Goal: Task Accomplishment & Management: Manage account settings

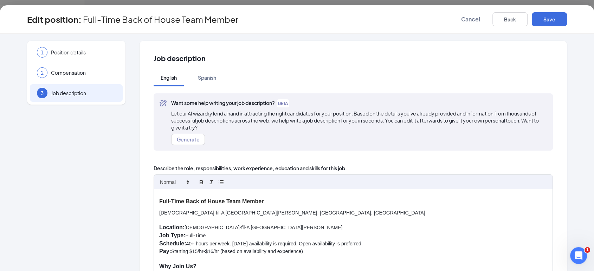
scroll to position [150, 0]
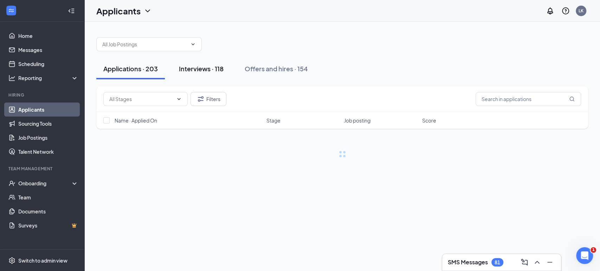
click at [193, 72] on div "Interviews · 118" at bounding box center [201, 68] width 45 height 9
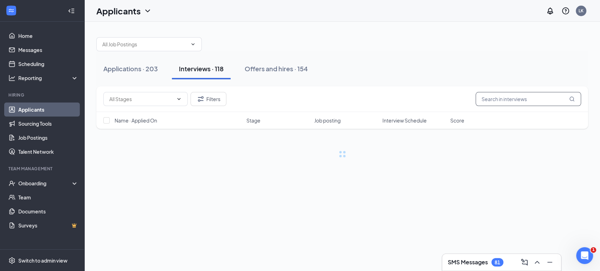
drag, startPoint x: 503, startPoint y: 101, endPoint x: 506, endPoint y: 103, distance: 3.8
click at [502, 100] on input "text" at bounding box center [527, 99] width 105 height 14
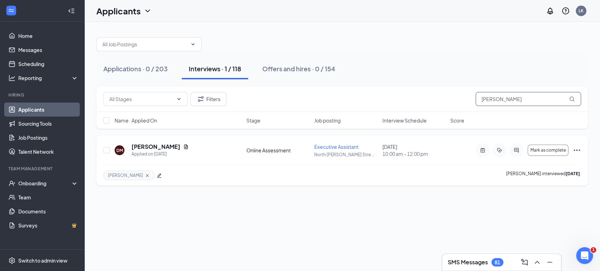
type input "Dora"
click at [149, 142] on div "DM Dora Mendoza Applied on Sep 3 Online Assessment Executive Assistant North Co…" at bounding box center [341, 161] width 491 height 50
click at [150, 150] on div "Dora Mendoza Applied on Sep 3" at bounding box center [159, 150] width 57 height 15
click at [146, 146] on h5 "Dora Mendoza" at bounding box center [155, 147] width 49 height 8
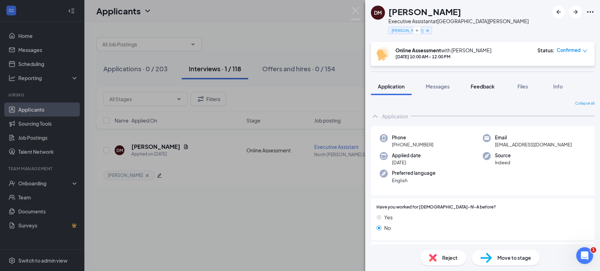
drag, startPoint x: 490, startPoint y: 88, endPoint x: 497, endPoint y: 87, distance: 6.8
click at [490, 87] on span "Feedback" at bounding box center [482, 86] width 24 height 6
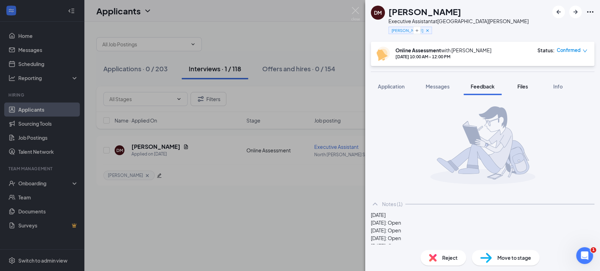
click at [519, 89] on div "Files" at bounding box center [522, 86] width 14 height 7
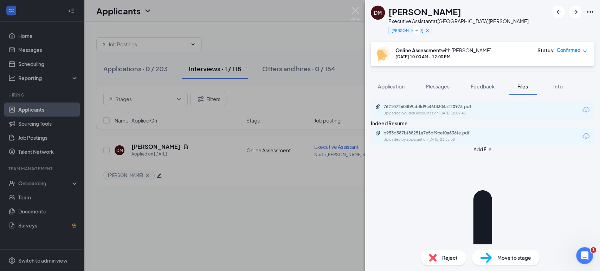
click at [432, 112] on div "7621072603b9ab8d9c46f3304a120973.pdf Uploaded by Eden Resources on Sep 08, 2025…" at bounding box center [482, 110] width 223 height 19
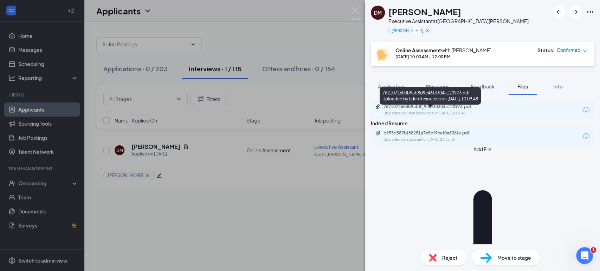
click at [433, 110] on div "7621072603b9ab8d9c46f3304a120973.pdf" at bounding box center [432, 107] width 98 height 6
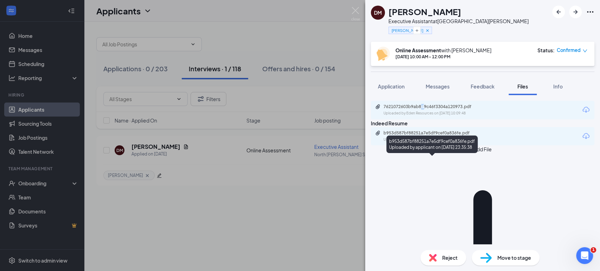
click at [411, 136] on div "b953d587bf88251a7e5df9cef0a836fe.pdf" at bounding box center [432, 133] width 98 height 6
